Goal: Task Accomplishment & Management: Complete application form

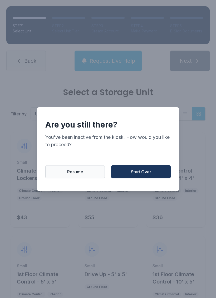
click at [140, 171] on button "Start Over" at bounding box center [141, 171] width 60 height 13
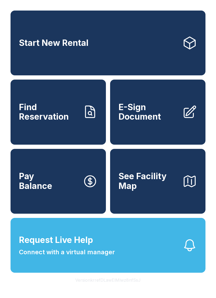
click at [150, 118] on span "E-Sign Document" at bounding box center [149, 111] width 60 height 19
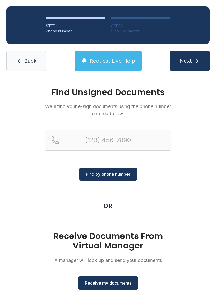
click at [105, 128] on div "Find Unsigned Documents We'll find your e-sign documents using the phone number…" at bounding box center [108, 134] width 126 height 93
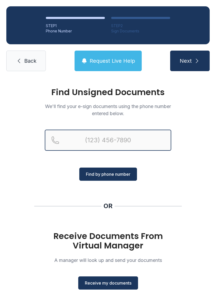
click at [130, 146] on input "Reservation phone number" at bounding box center [108, 140] width 126 height 21
type input "("
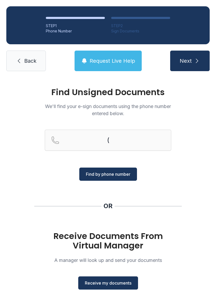
click at [18, 138] on div "Find Unsigned Documents We'll find your e-sign documents using the phone number…" at bounding box center [108, 193] width 216 height 233
click at [113, 279] on button "Receive my documents" at bounding box center [108, 282] width 60 height 13
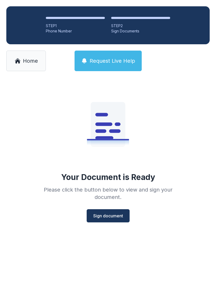
click at [116, 219] on button "Sign document" at bounding box center [108, 215] width 43 height 13
